Goal: Information Seeking & Learning: Learn about a topic

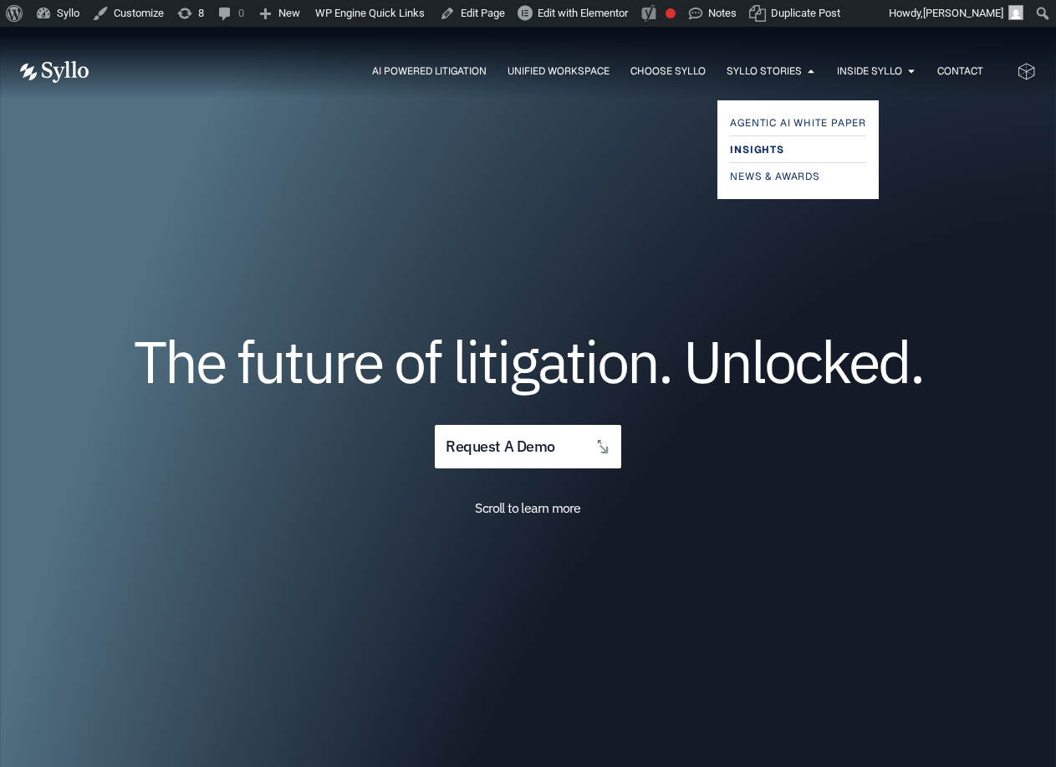
click at [762, 148] on span "Insights" at bounding box center [756, 150] width 53 height 20
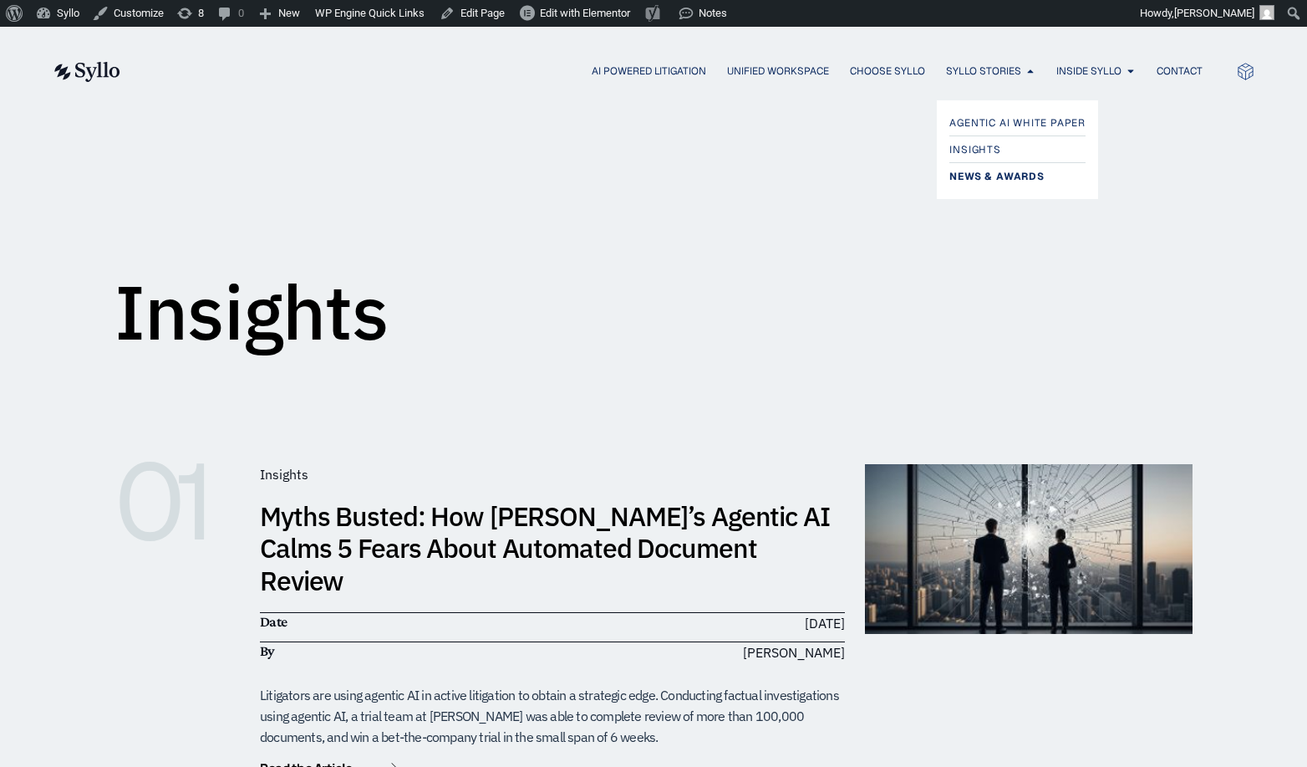
click at [977, 180] on span "News & Awards" at bounding box center [997, 176] width 94 height 20
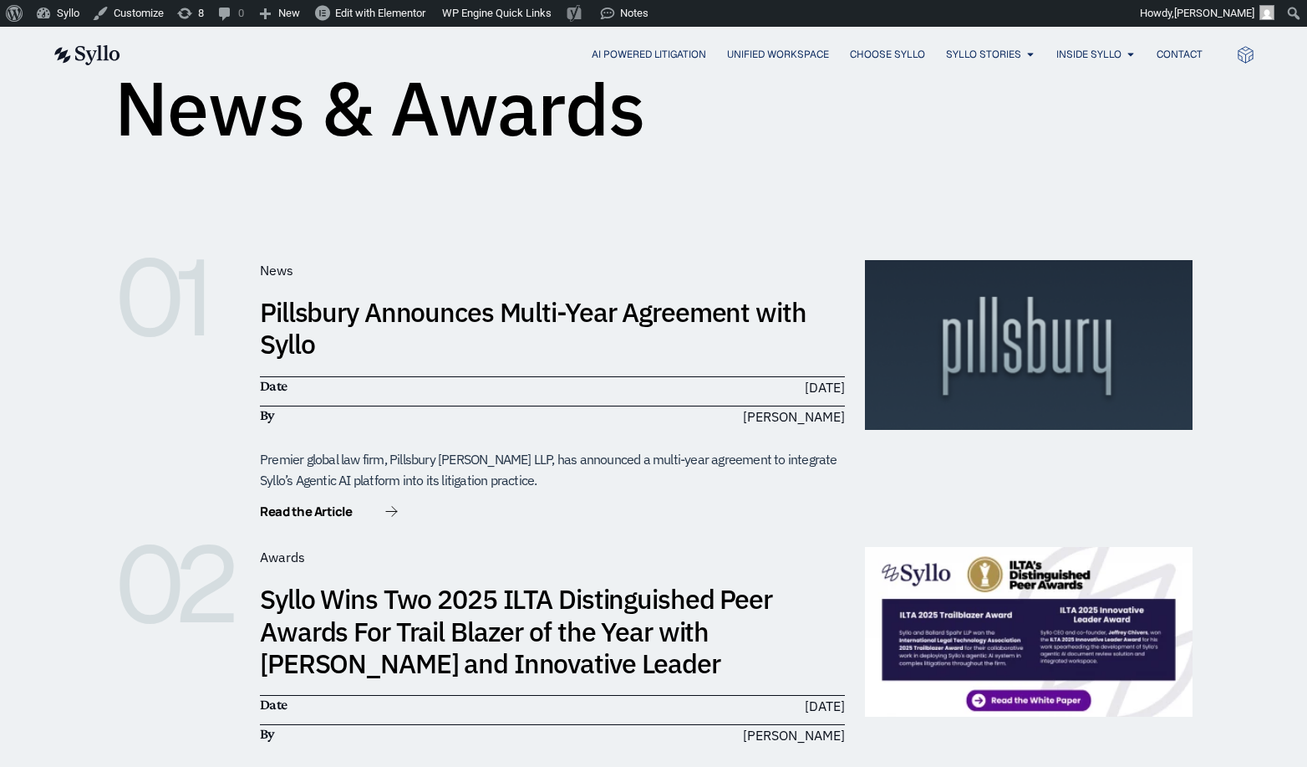
scroll to position [203, 0]
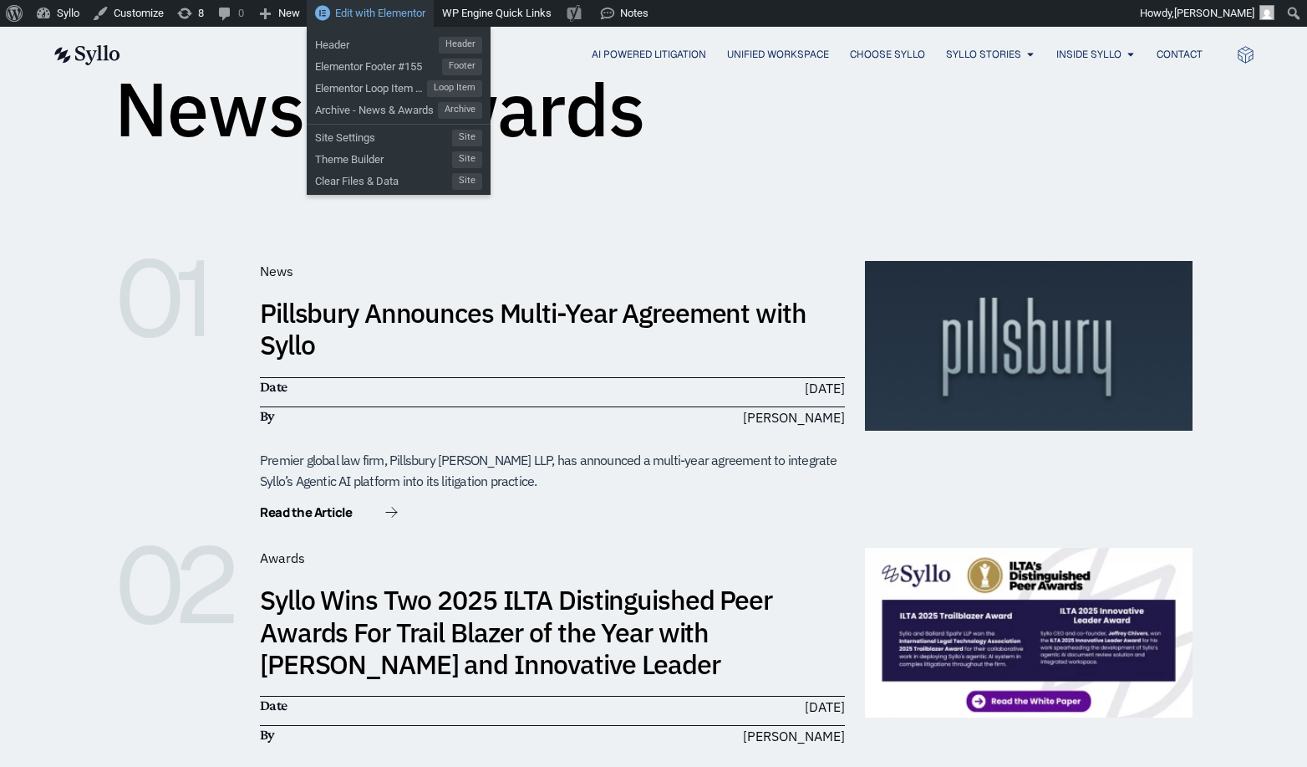
click at [410, 10] on span "Edit with Elementor" at bounding box center [380, 13] width 90 height 13
click at [339, 38] on span "Header" at bounding box center [377, 43] width 124 height 22
